Goal: Transaction & Acquisition: Purchase product/service

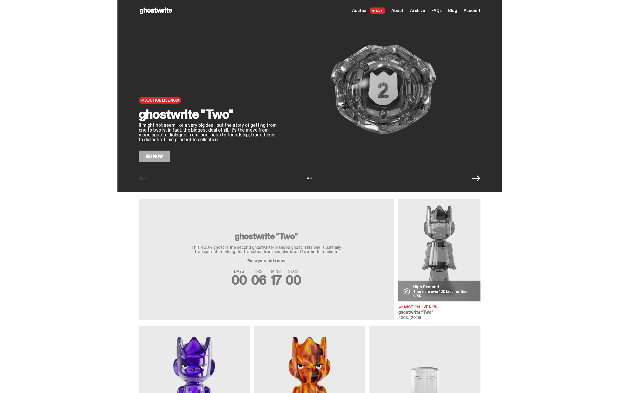
click at [152, 160] on link "Bid Now" at bounding box center [154, 157] width 31 height 12
click at [361, 142] on img at bounding box center [383, 90] width 194 height 146
click at [161, 157] on link "Bid Now" at bounding box center [154, 157] width 31 height 12
